Goal: Navigation & Orientation: Find specific page/section

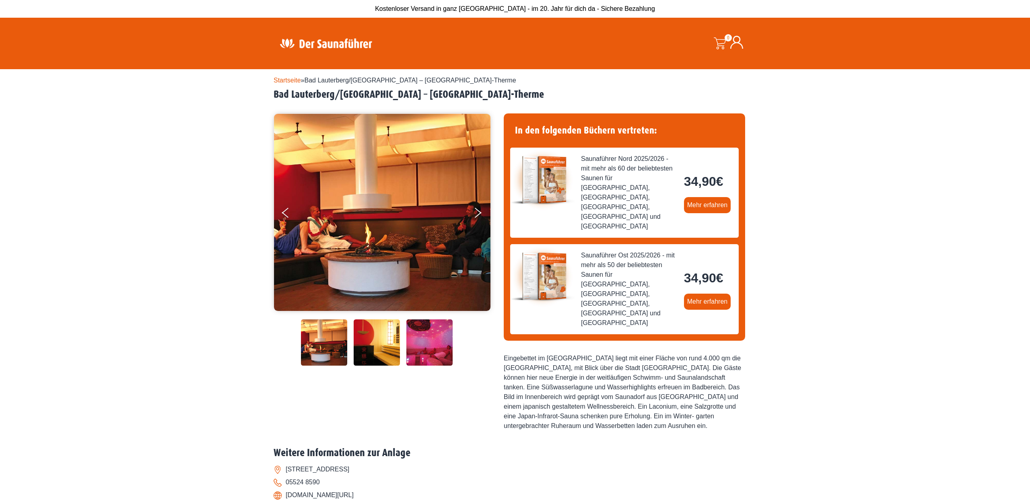
click at [292, 78] on link "Startseite" at bounding box center [287, 80] width 27 height 7
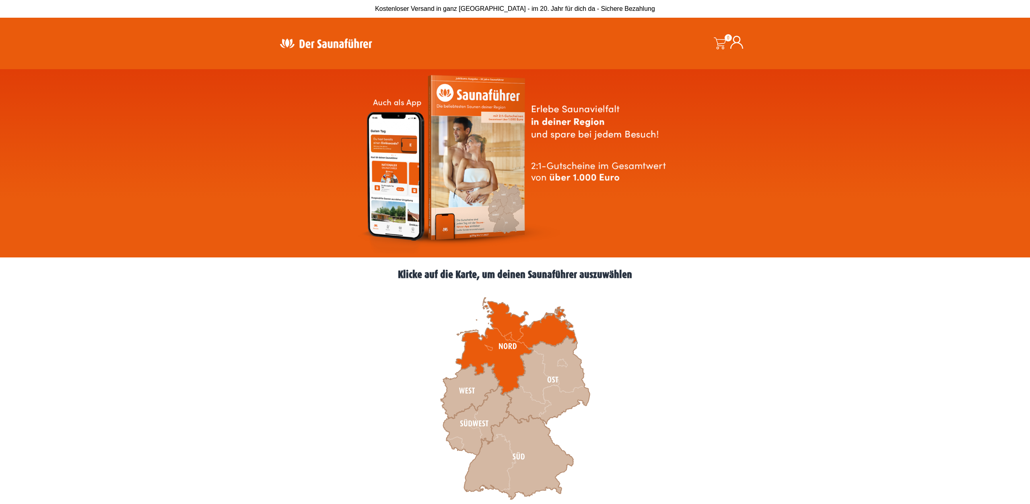
click at [506, 359] on icon at bounding box center [516, 347] width 121 height 98
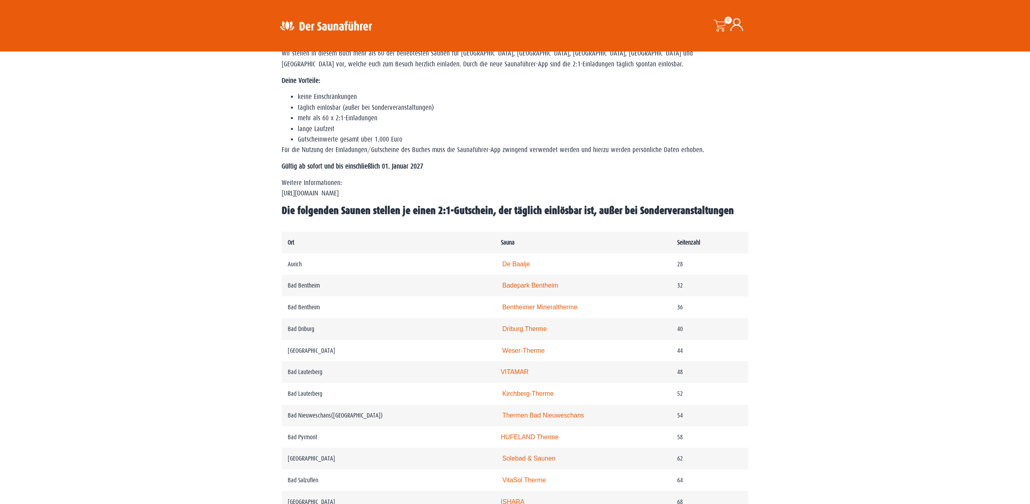
scroll to position [335, 0]
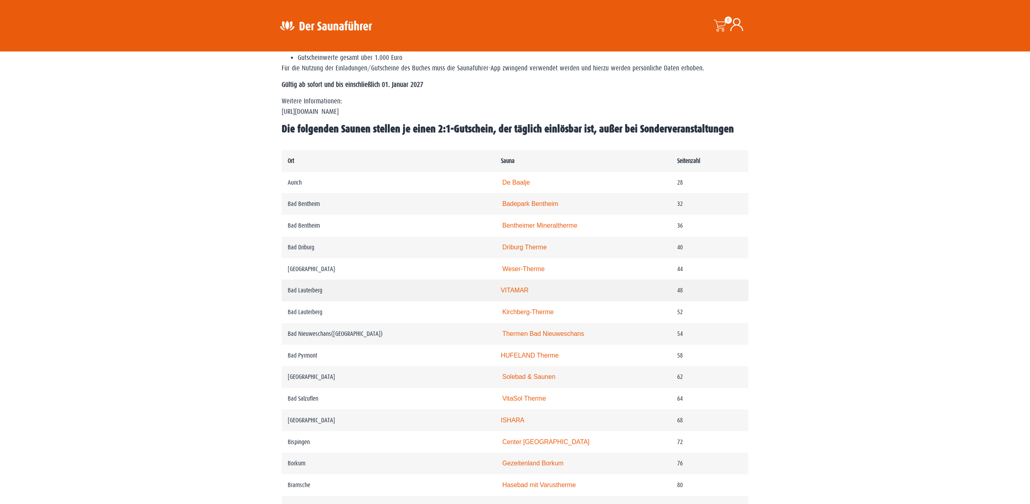
click at [524, 294] on link "VITAMAR" at bounding box center [515, 290] width 28 height 7
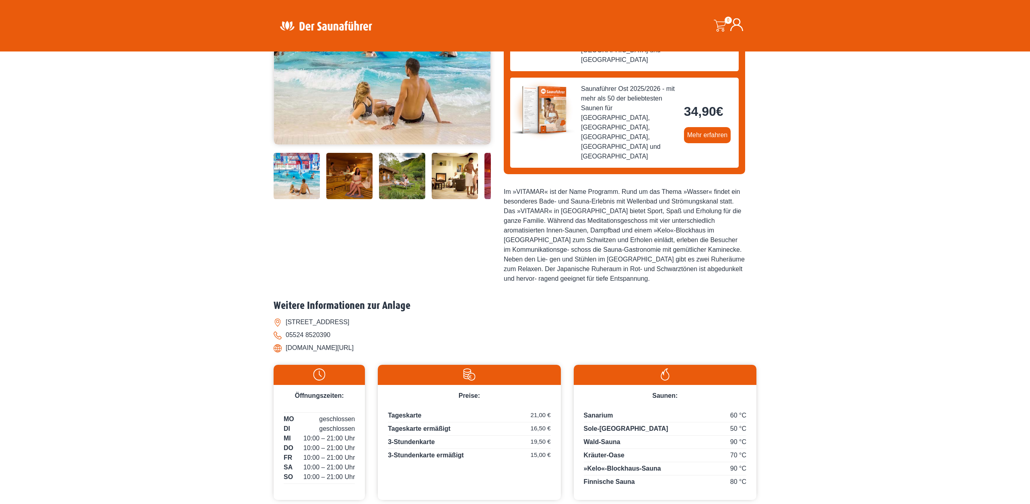
scroll to position [167, 0]
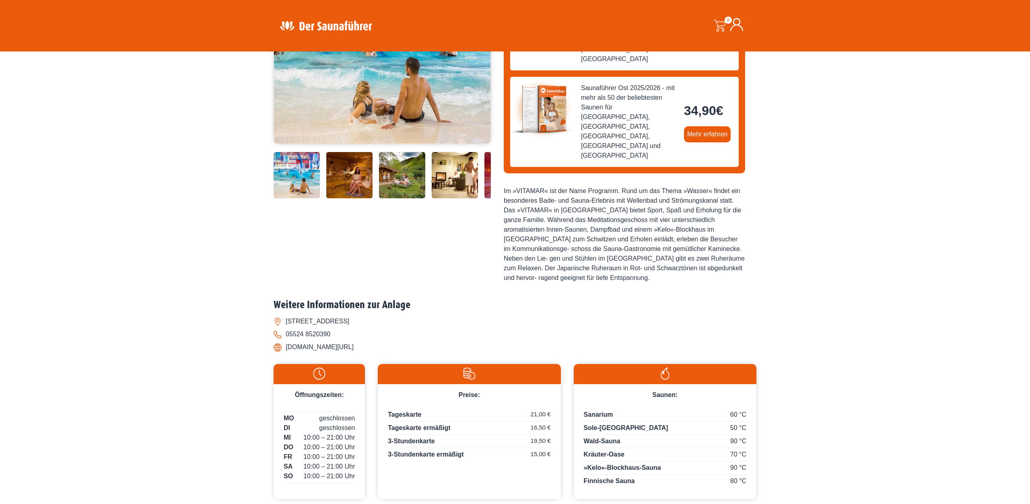
click at [363, 180] on img at bounding box center [349, 175] width 46 height 46
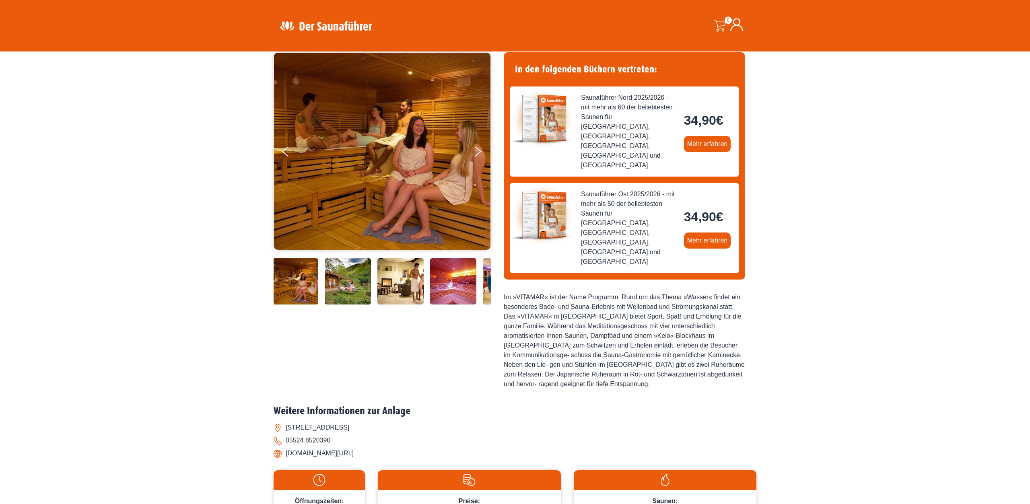
scroll to position [42, 0]
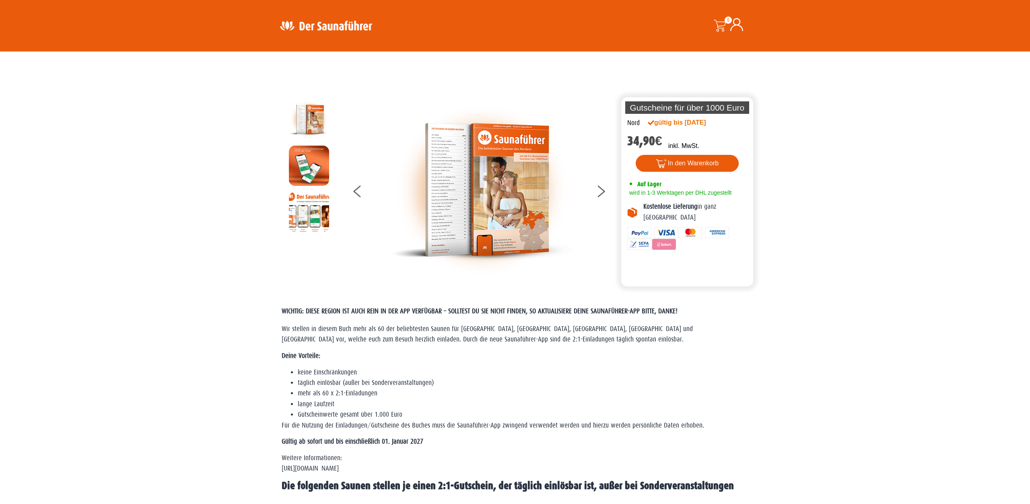
scroll to position [335, 0]
